Goal: Obtain resource: Obtain resource

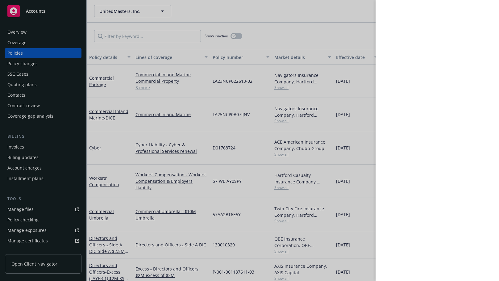
scroll to position [142, 0]
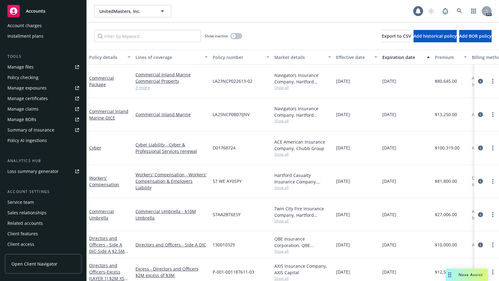
click at [202, 13] on div "UnitedMasters, Inc. UnitedMasters, Inc." at bounding box center [253, 11] width 319 height 12
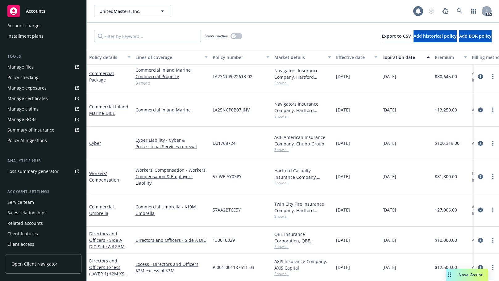
drag, startPoint x: 497, startPoint y: 89, endPoint x: 19, endPoint y: 65, distance: 478.4
click at [19, 65] on div "Manage files" at bounding box center [20, 67] width 26 height 10
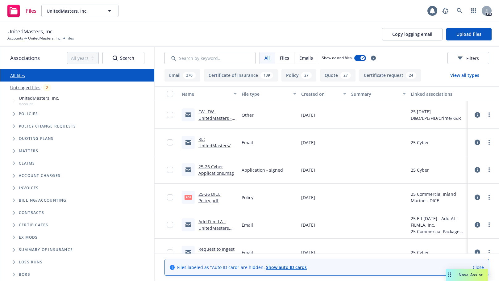
click at [14, 140] on icon "Tree Example" at bounding box center [14, 139] width 2 height 4
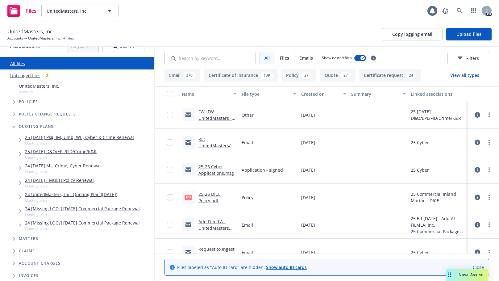
scroll to position [16, 0]
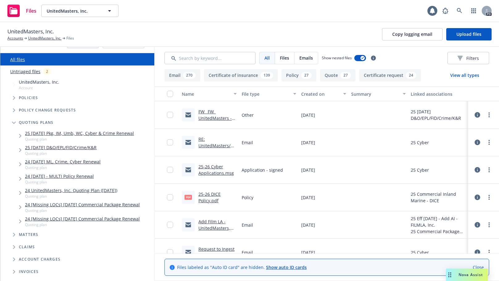
click at [20, 135] on icon "Tree Example" at bounding box center [20, 136] width 2 height 4
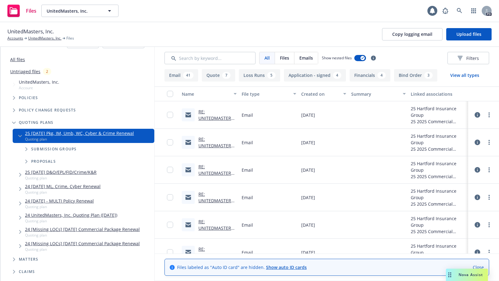
click at [26, 162] on icon "Tree Example" at bounding box center [26, 162] width 2 height 4
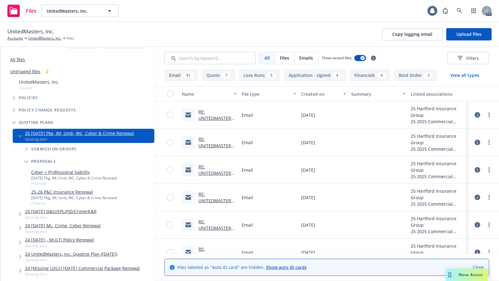
click at [50, 193] on link "25-26 P&C Insurance Renewal" at bounding box center [74, 192] width 86 height 6
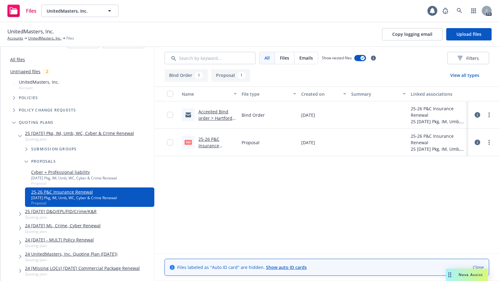
click at [205, 140] on link "25-26 P&C Insurance Renewal.pdf" at bounding box center [212, 145] width 26 height 19
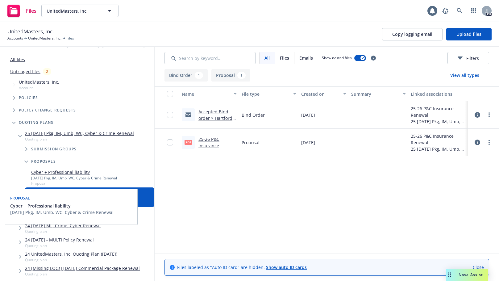
click at [61, 171] on link "Cyber + Professional liability" at bounding box center [74, 172] width 86 height 6
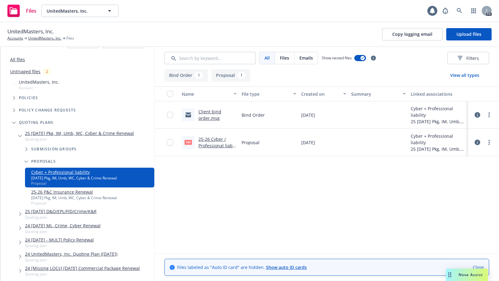
click at [210, 140] on link "25-26 Cyber / Professional liab renewal.pdf" at bounding box center [216, 145] width 34 height 19
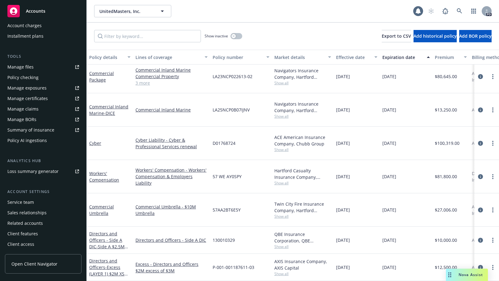
scroll to position [5, 0]
click at [465, 276] on span "Nova Assist" at bounding box center [471, 274] width 24 height 5
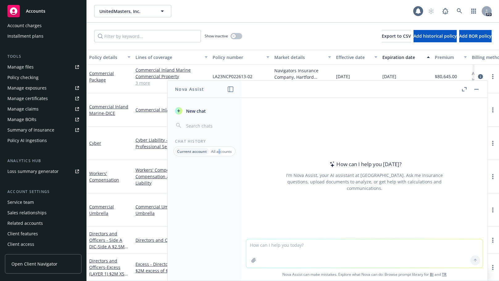
click at [219, 152] on p "All accounts" at bounding box center [221, 151] width 21 height 5
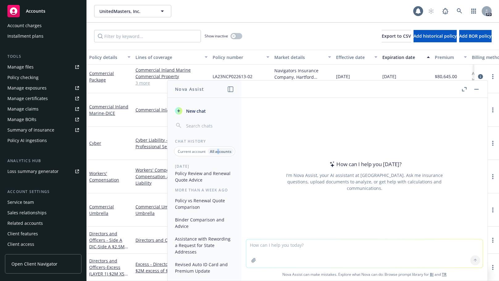
scroll to position [0, 0]
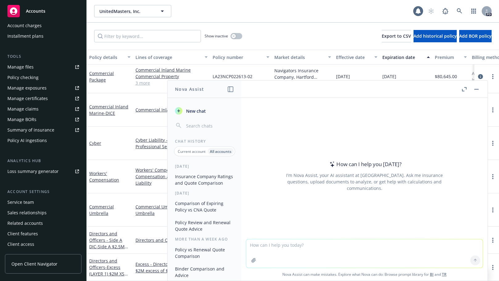
drag, startPoint x: 302, startPoint y: 136, endPoint x: 305, endPoint y: 136, distance: 3.1
click at [302, 136] on div "How can I help you today? I'm Nova Assist, your AI assistant at Newfront. Ask m…" at bounding box center [364, 176] width 237 height 97
click at [478, 89] on rect "button" at bounding box center [477, 89] width 4 height 1
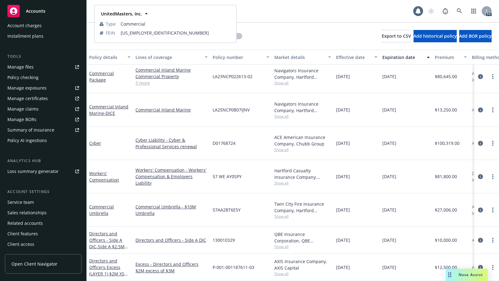
click at [162, 9] on div "UnitedMasters, Inc." at bounding box center [166, 13] width 134 height 9
